Goal: Information Seeking & Learning: Learn about a topic

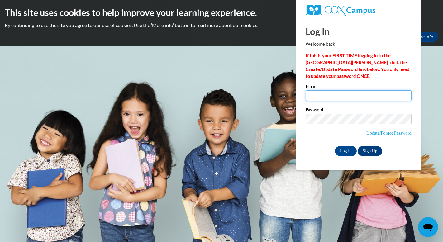
type input "assistantdirector@zionchristianacademyga.com"
click at [348, 154] on input "Log In" at bounding box center [346, 151] width 22 height 10
click at [348, 153] on input "Log In" at bounding box center [346, 151] width 22 height 10
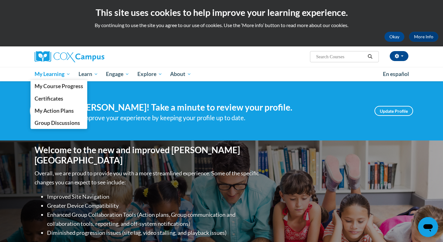
click at [42, 75] on span "My Learning" at bounding box center [53, 73] width 36 height 7
click at [48, 86] on span "My Course Progress" at bounding box center [59, 86] width 49 height 7
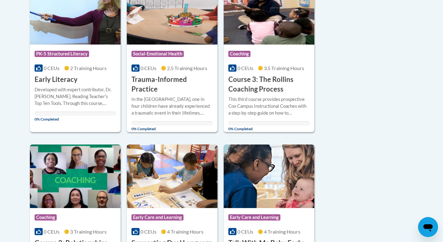
scroll to position [173, 0]
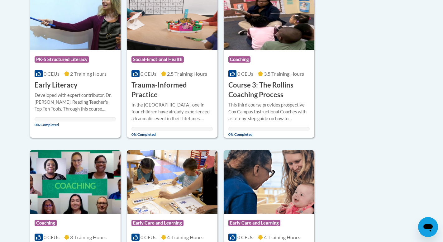
click at [172, 69] on div "Course Category: Social-Emotional Health 0 CEUs 2.5 Training Hours COURSE Traum…" at bounding box center [172, 75] width 91 height 50
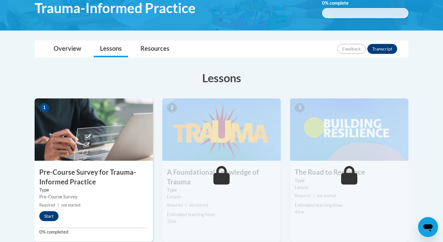
scroll to position [209, 0]
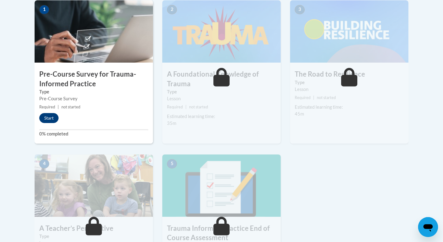
click at [50, 117] on button "Start" at bounding box center [48, 118] width 19 height 10
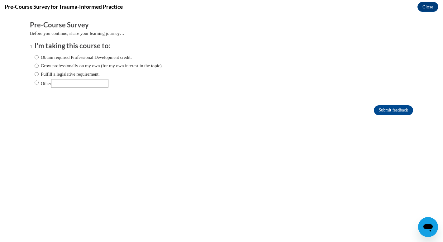
scroll to position [0, 0]
click at [51, 58] on label "Obtain required Professional Development credit." at bounding box center [83, 57] width 97 height 7
click at [39, 58] on input "Obtain required Professional Development credit." at bounding box center [37, 57] width 4 height 7
radio input "true"
click at [399, 108] on input "Submit feedback" at bounding box center [393, 110] width 39 height 10
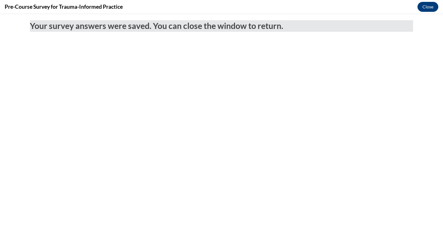
click at [431, 7] on button "Close" at bounding box center [427, 7] width 21 height 10
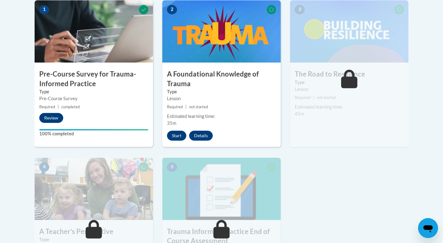
click at [172, 136] on button "Start" at bounding box center [176, 136] width 19 height 10
